Goal: Information Seeking & Learning: Learn about a topic

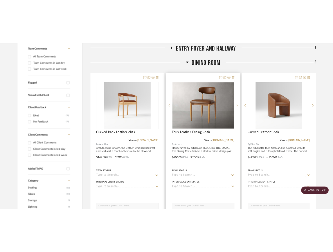
scroll to position [186, 0]
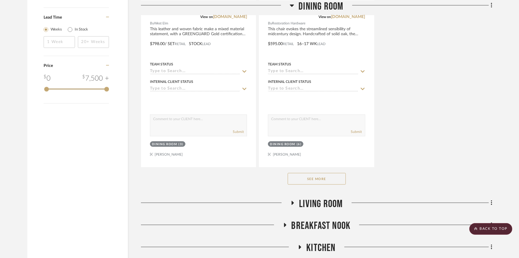
scroll to position [826, 0]
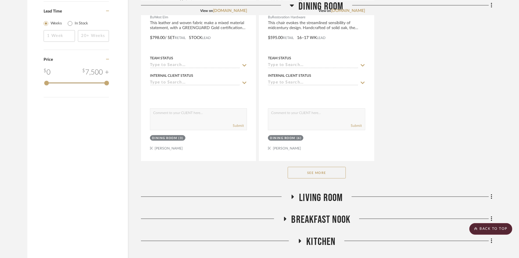
click at [305, 167] on button "See More" at bounding box center [316, 173] width 58 height 12
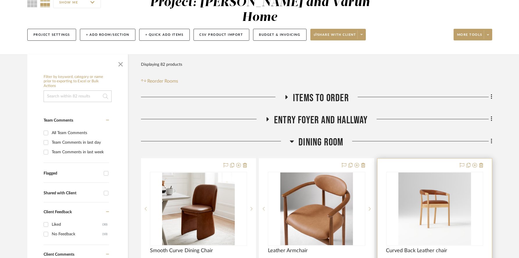
scroll to position [128, 0]
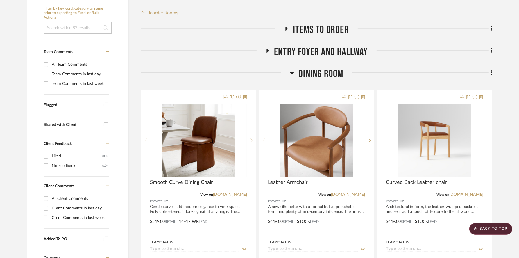
click at [294, 68] on h3 "Dining Room" at bounding box center [315, 74] width 53 height 12
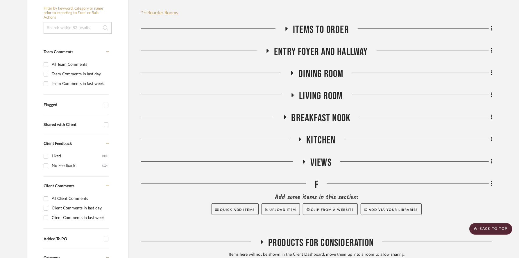
click at [292, 71] on icon at bounding box center [292, 73] width 2 height 4
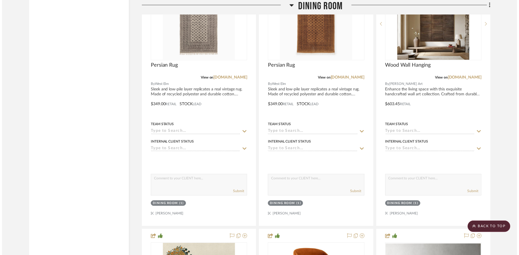
scroll to position [1004, 0]
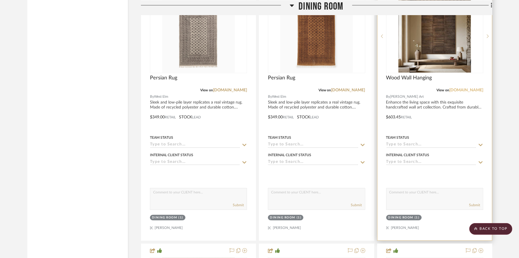
click at [337, 88] on link "muroart.com" at bounding box center [466, 90] width 34 height 4
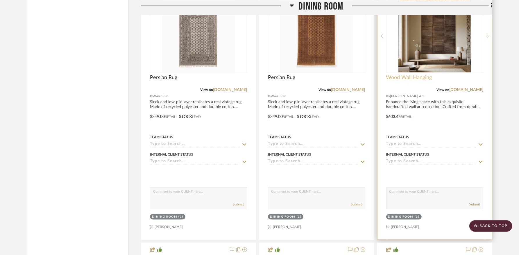
click at [337, 75] on span "Wood Wall Hanging" at bounding box center [409, 78] width 46 height 6
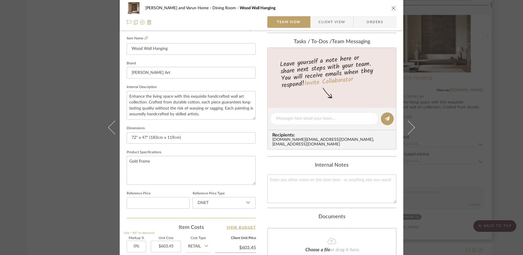
scroll to position [158, 0]
click at [145, 37] on icon at bounding box center [145, 37] width 3 height 3
click at [76, 51] on div "Shalini and Varun Home Dining Room Wood Wall Hanging Team View Client View Orde…" at bounding box center [261, 127] width 523 height 255
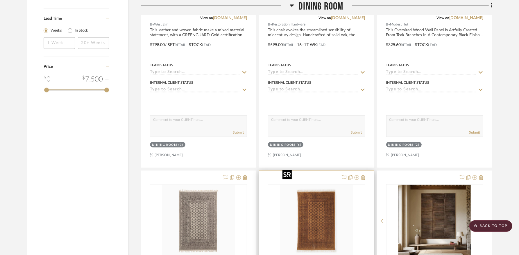
scroll to position [580, 0]
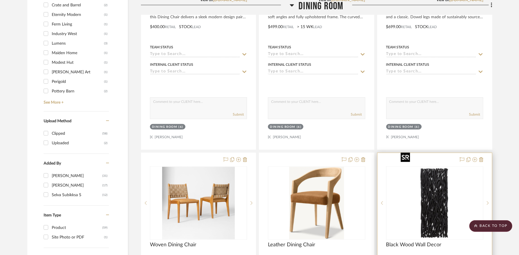
click at [337, 172] on img "0" at bounding box center [434, 203] width 73 height 73
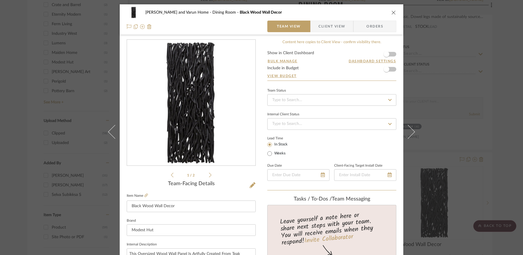
scroll to position [15, 0]
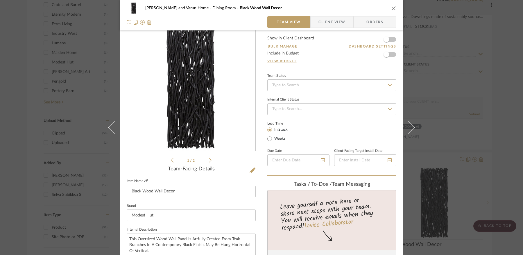
click at [144, 182] on icon at bounding box center [145, 180] width 3 height 3
click at [337, 9] on icon "close" at bounding box center [393, 8] width 5 height 5
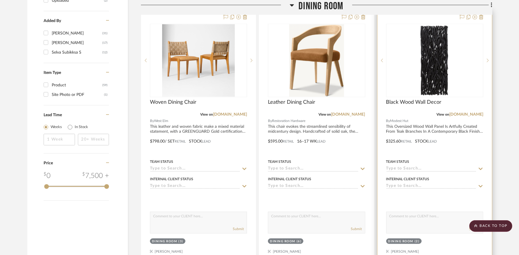
scroll to position [475, 0]
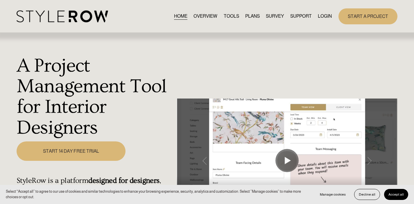
click at [323, 17] on link "LOGIN" at bounding box center [325, 16] width 14 height 8
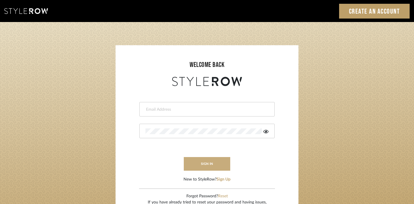
type input "[EMAIL_ADDRESS][DOMAIN_NAME]"
click at [212, 166] on button "sign in" at bounding box center [207, 164] width 46 height 14
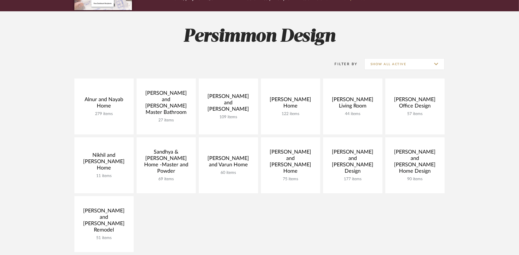
scroll to position [66, 0]
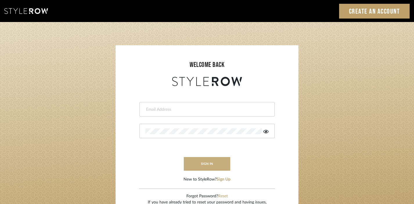
type input "[EMAIL_ADDRESS][DOMAIN_NAME]"
click at [216, 164] on button "sign in" at bounding box center [207, 164] width 46 height 14
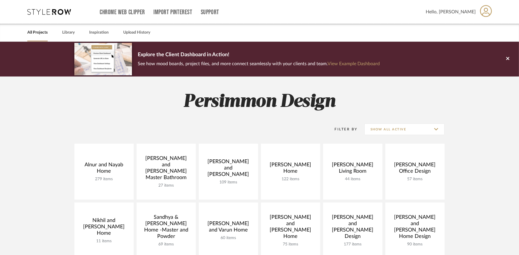
click at [75, 32] on div "All Projects Library Inspiration Upload History" at bounding box center [259, 33] width 481 height 18
click at [66, 32] on link "Library" at bounding box center [68, 33] width 12 height 8
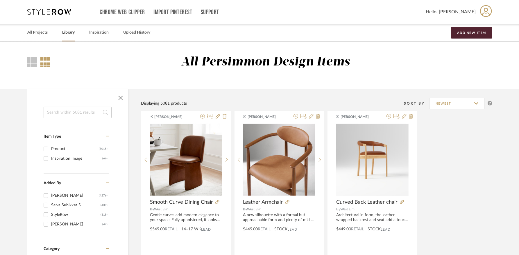
click at [82, 114] on input at bounding box center [78, 113] width 68 height 12
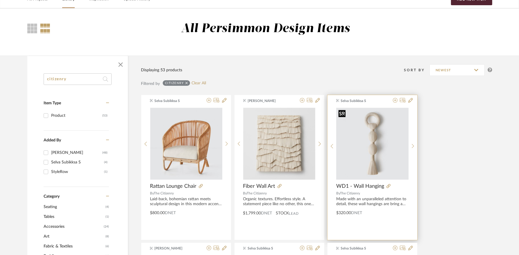
scroll to position [47, 0]
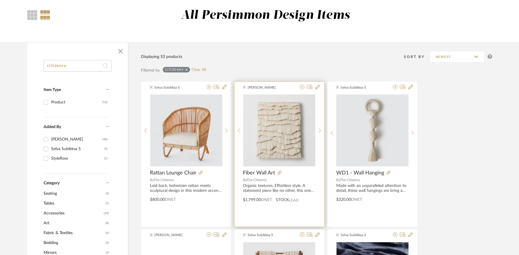
type input "citizenry"
click at [281, 184] on div "Organic textures. Effortless style. A statement piece like no other, this one-o…" at bounding box center [279, 189] width 72 height 10
click at [260, 171] on span "Fiber Wall Art" at bounding box center [259, 173] width 32 height 6
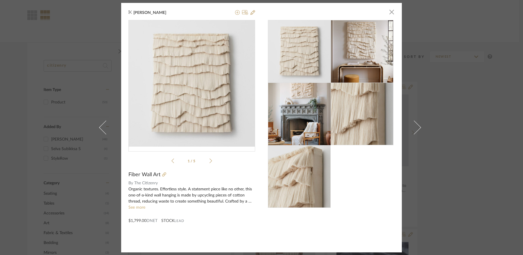
click at [366, 188] on div at bounding box center [331, 114] width 127 height 188
click at [474, 48] on div "[PERSON_NAME] × 1 / 5 Fiber Wall Art By The Citizenry Organic textures. Effortl…" at bounding box center [261, 127] width 523 height 255
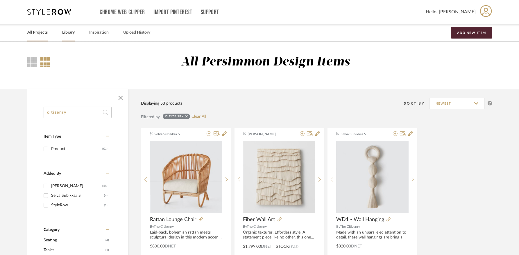
click at [38, 34] on link "All Projects" at bounding box center [37, 33] width 20 height 8
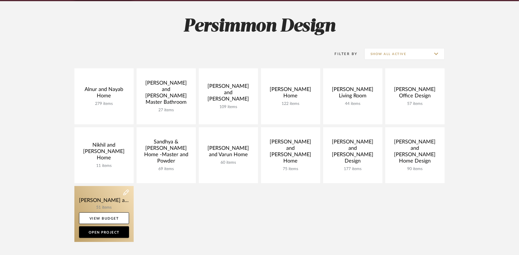
scroll to position [75, 0]
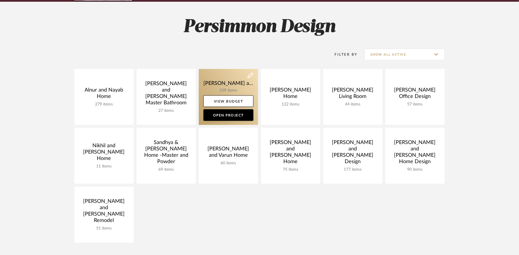
click at [225, 89] on link at bounding box center [228, 97] width 59 height 56
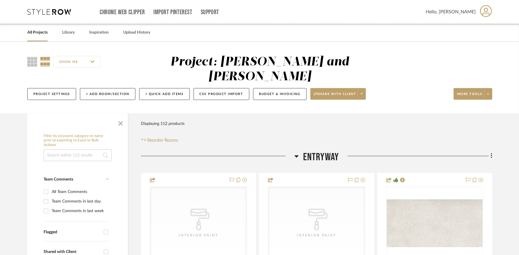
click at [75, 150] on input at bounding box center [78, 156] width 68 height 12
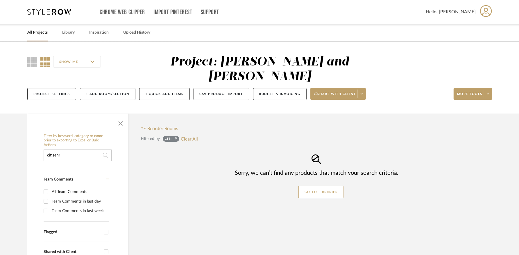
type input "citizenry"
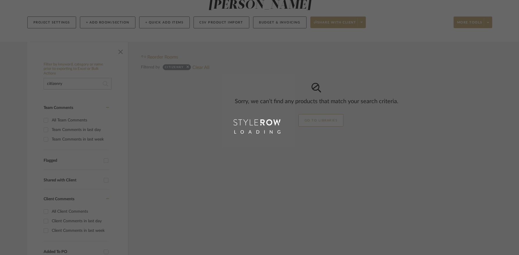
scroll to position [110, 0]
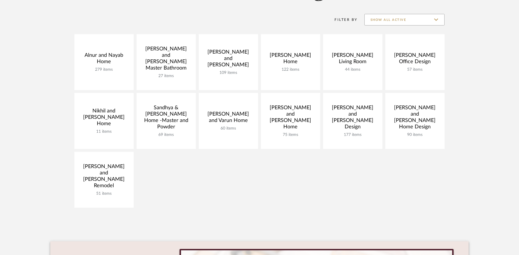
click at [397, 20] on input "Show All Active" at bounding box center [404, 20] width 80 height 12
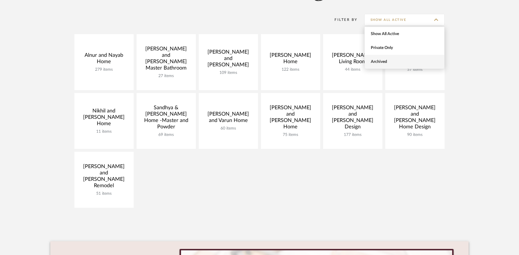
click at [391, 63] on span "Archived" at bounding box center [404, 62] width 69 height 5
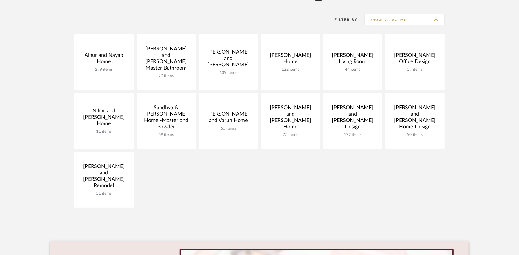
type input "Archived"
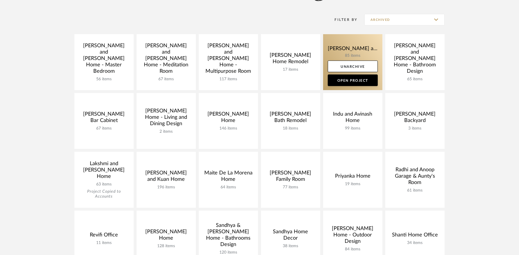
click at [363, 47] on link at bounding box center [352, 62] width 59 height 56
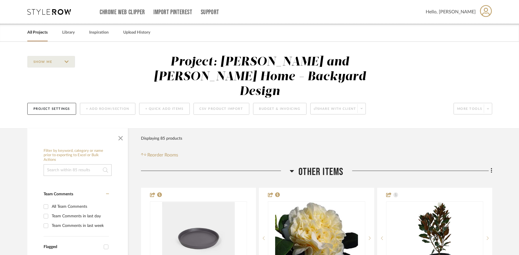
click at [79, 165] on input at bounding box center [78, 171] width 68 height 12
type input "citizenry"
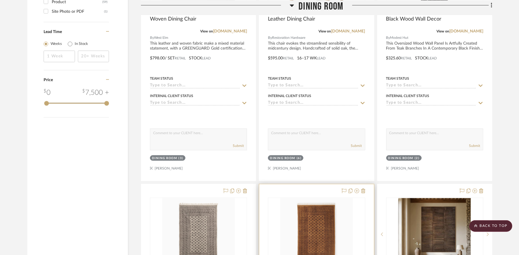
scroll to position [993, 0]
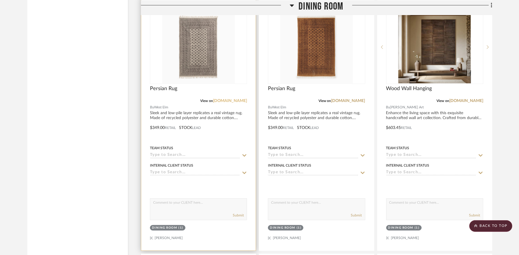
click at [240, 99] on link "[DOMAIN_NAME]" at bounding box center [230, 101] width 34 height 4
click at [206, 86] on div "Persian Rug" at bounding box center [198, 92] width 97 height 13
click at [201, 52] on img "0" at bounding box center [198, 47] width 73 height 73
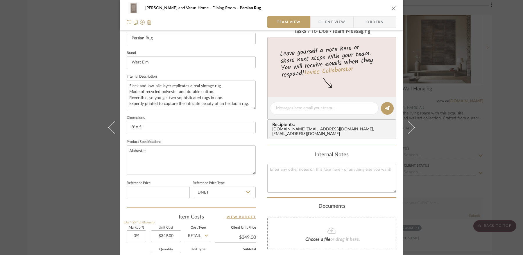
scroll to position [235, 0]
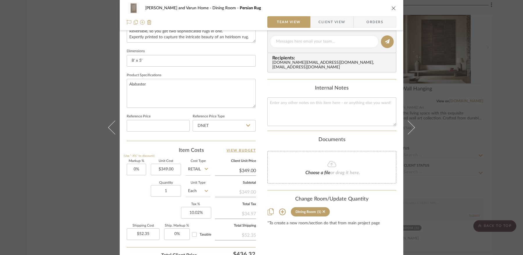
click at [392, 8] on icon "close" at bounding box center [393, 8] width 5 height 5
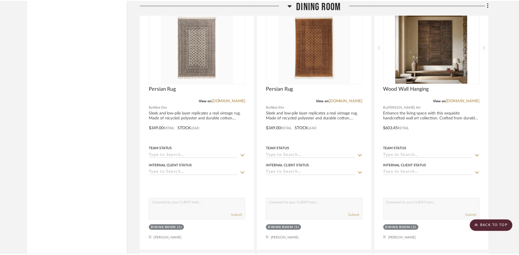
scroll to position [993, 0]
